Goal: Transaction & Acquisition: Purchase product/service

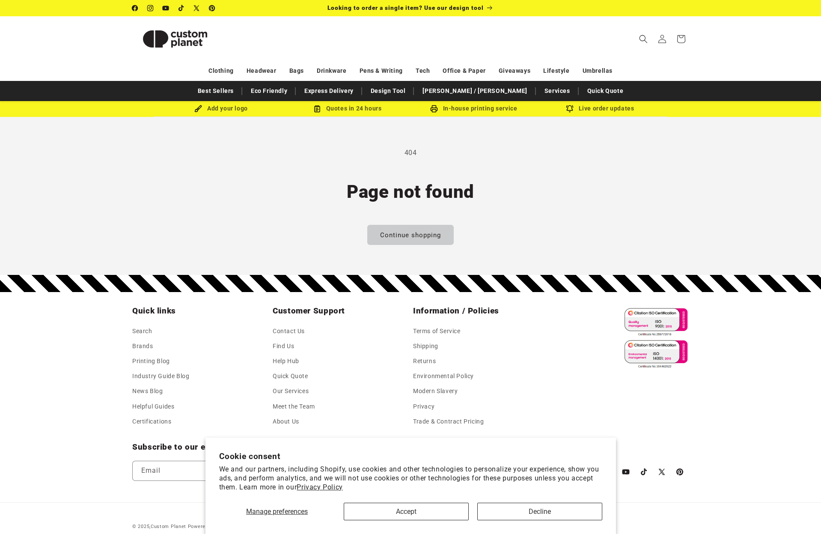
click at [167, 36] on img at bounding box center [175, 39] width 86 height 39
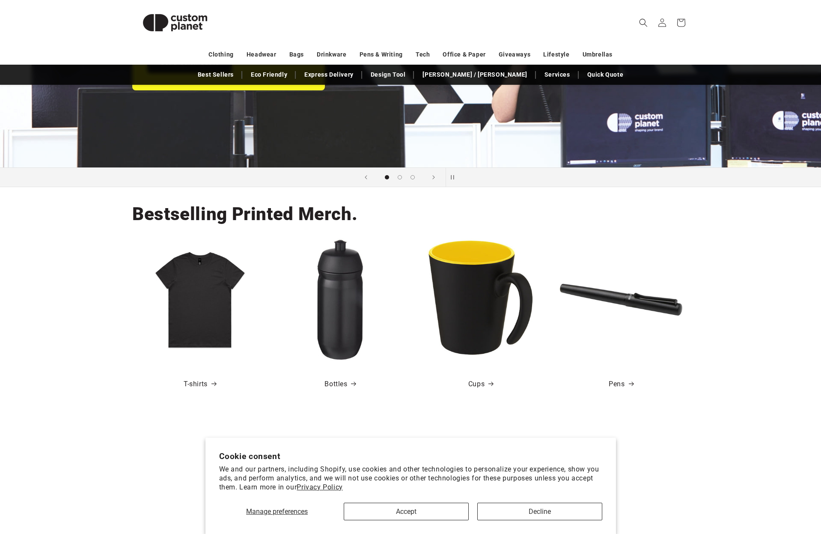
scroll to position [483, 0]
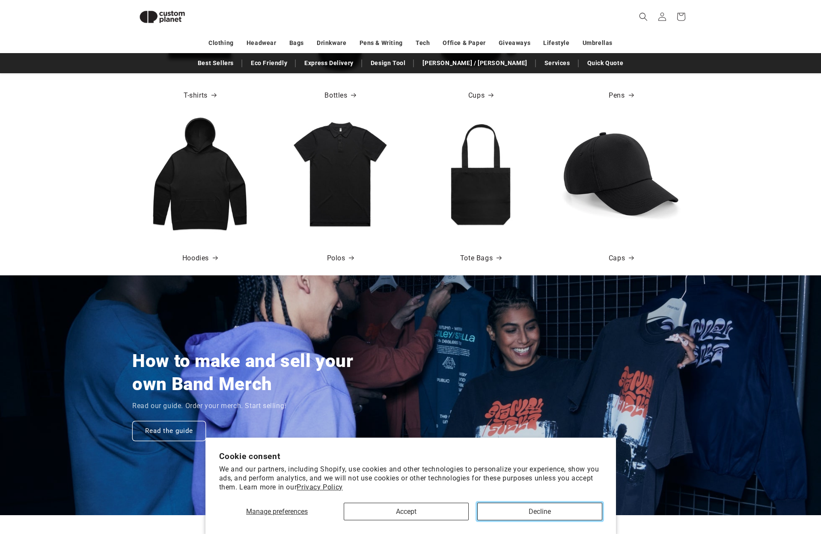
click at [566, 510] on button "Decline" at bounding box center [539, 512] width 125 height 18
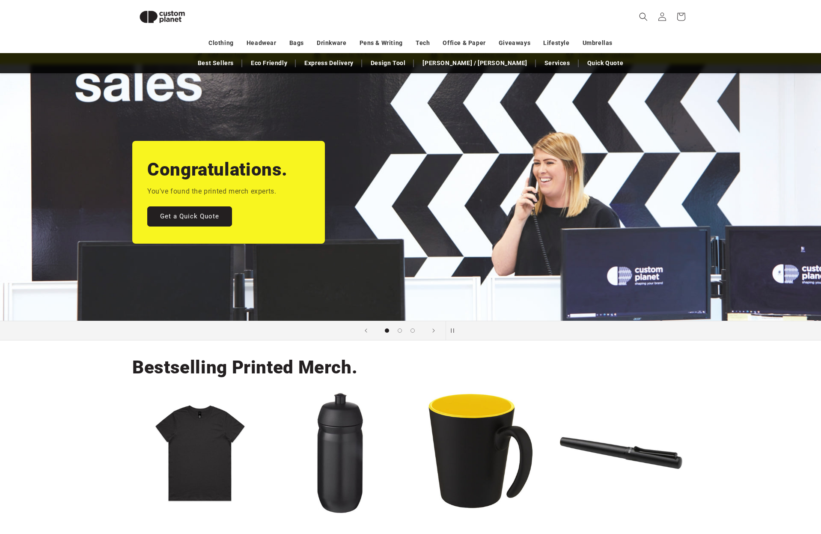
scroll to position [0, 0]
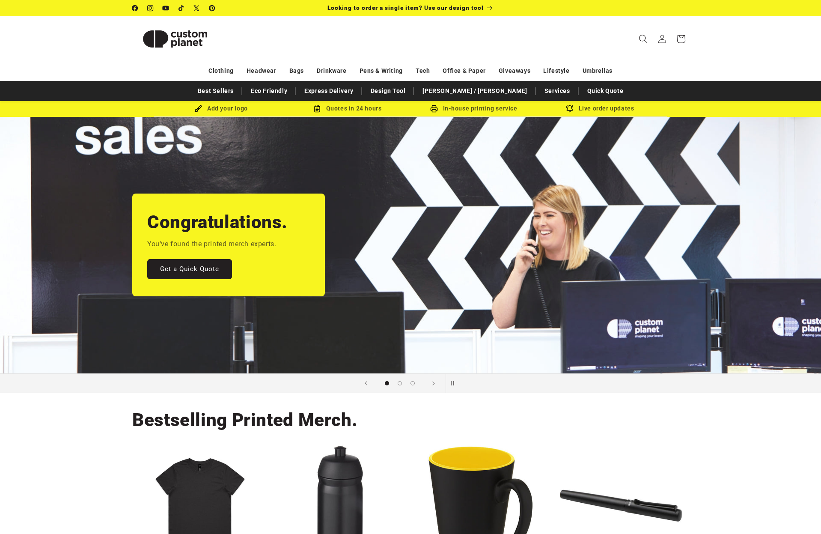
click at [642, 36] on icon "Search" at bounding box center [643, 38] width 9 height 9
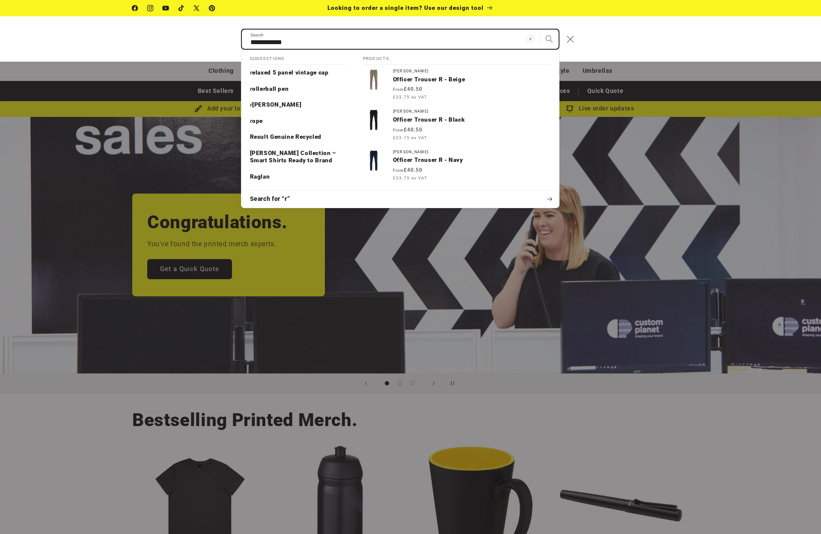
type input "**********"
click at [540, 30] on button "Search" at bounding box center [549, 39] width 19 height 19
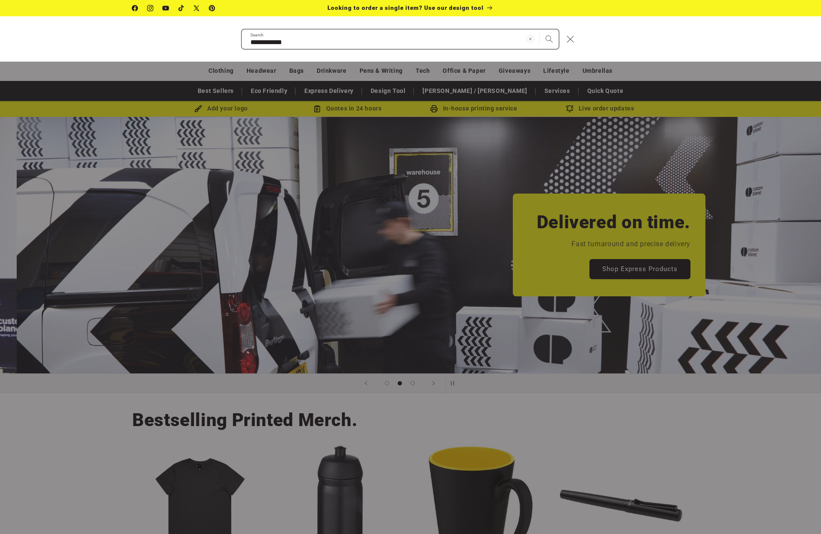
scroll to position [0, 817]
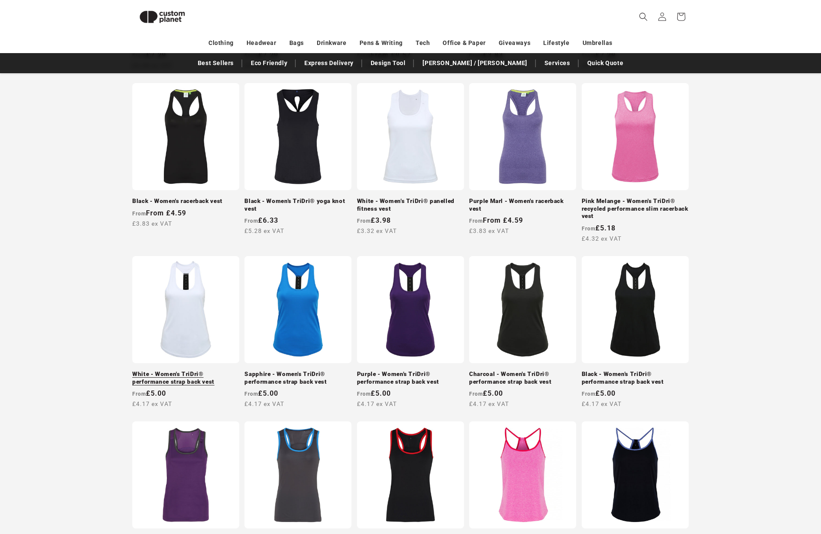
scroll to position [737, 0]
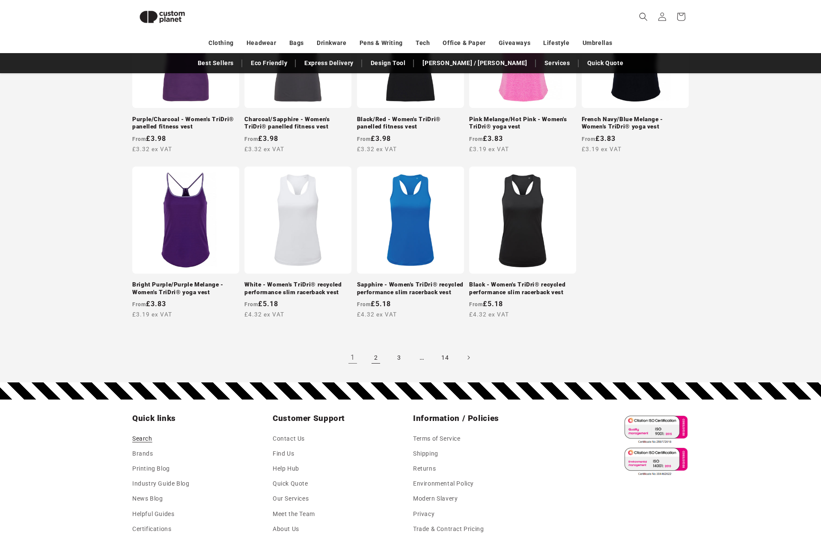
click at [379, 356] on link "2" at bounding box center [376, 357] width 19 height 19
